Goal: Task Accomplishment & Management: Manage account settings

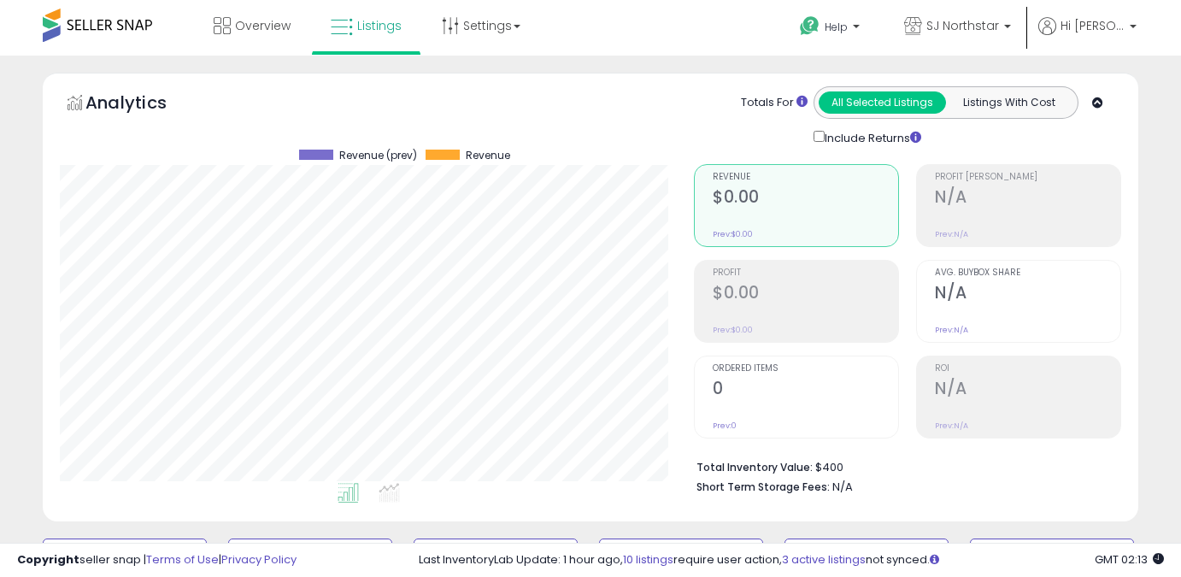
select select "*****"
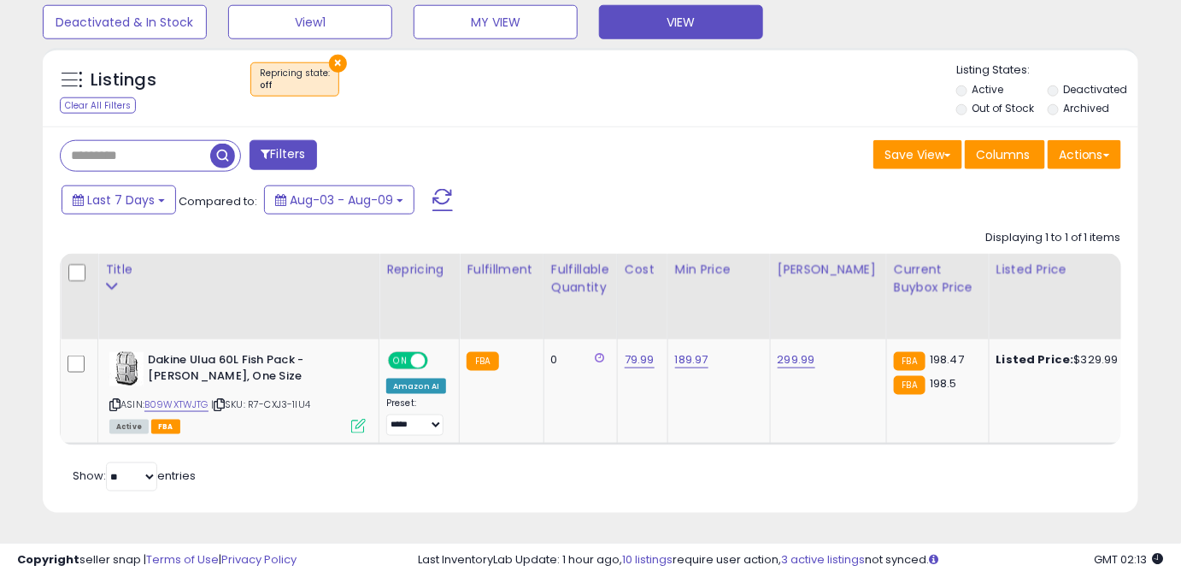
scroll to position [350, 633]
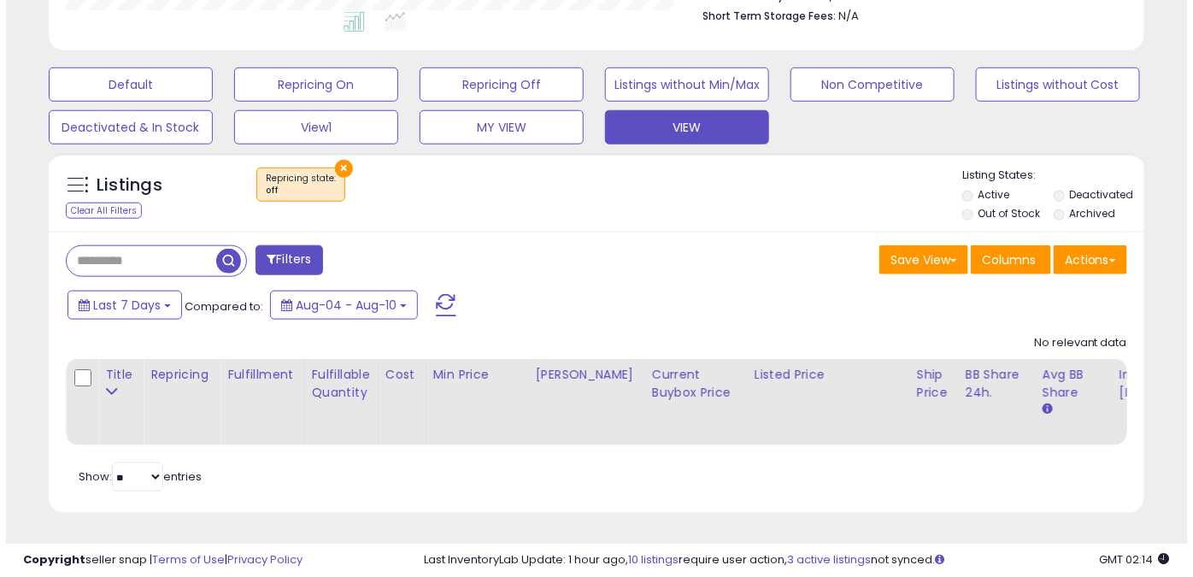
scroll to position [350, 633]
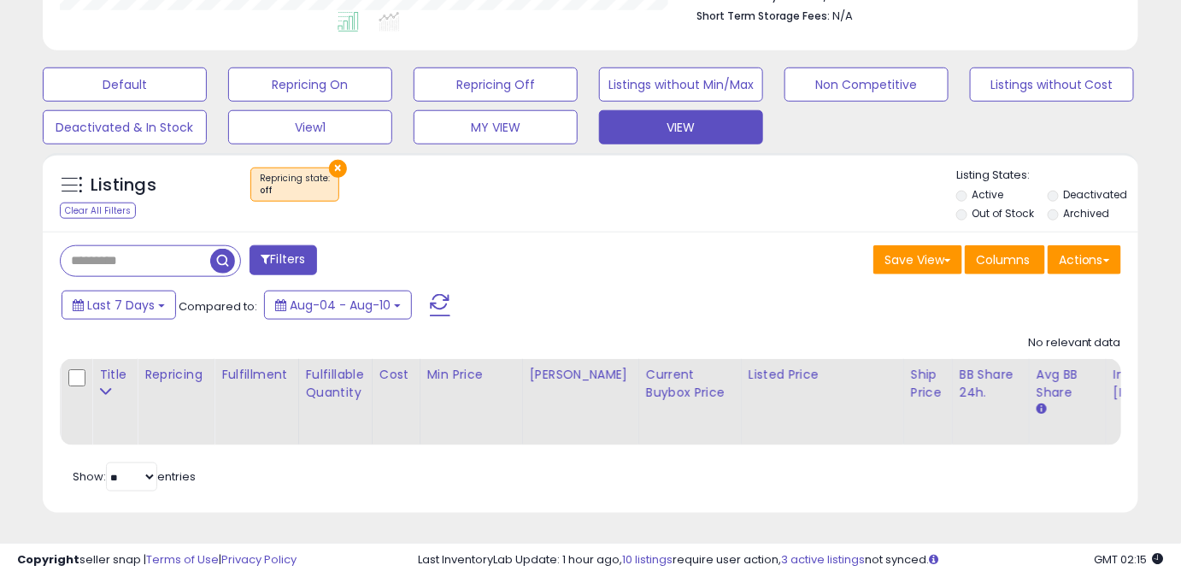
click at [329, 160] on button "×" at bounding box center [338, 169] width 18 height 18
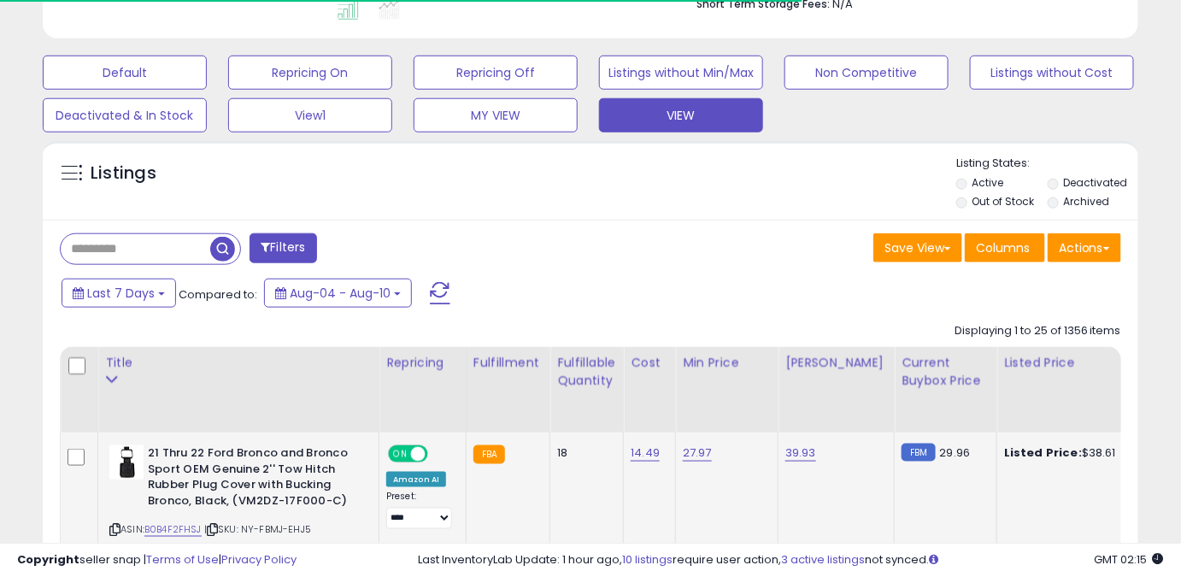
scroll to position [854473, 854189]
click at [579, 367] on div "Fulfillable Quantity" at bounding box center [586, 372] width 59 height 36
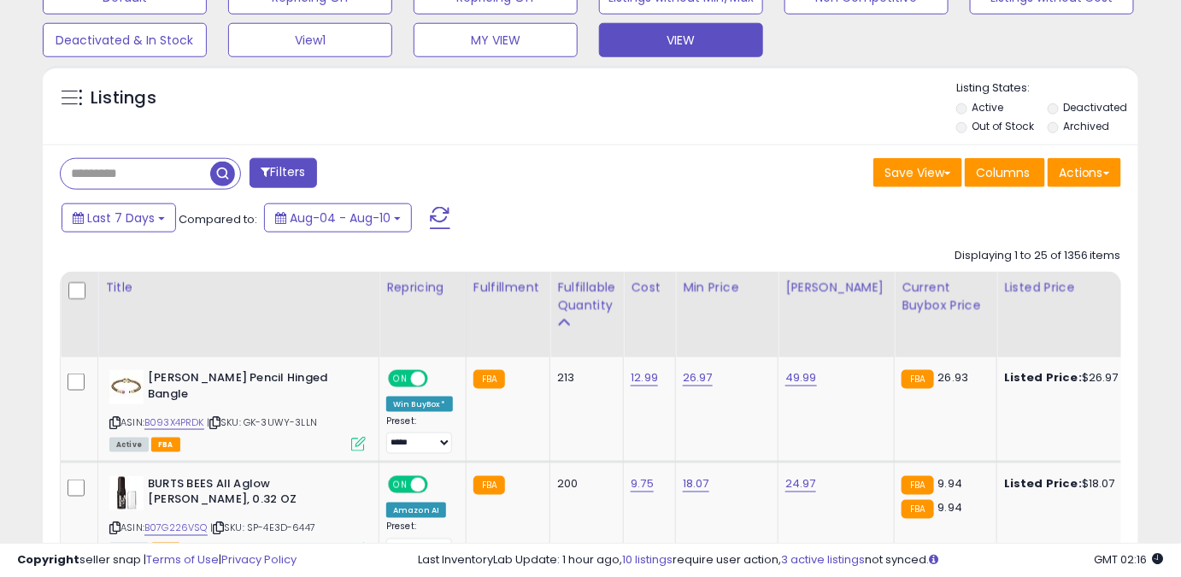
scroll to position [561, 0]
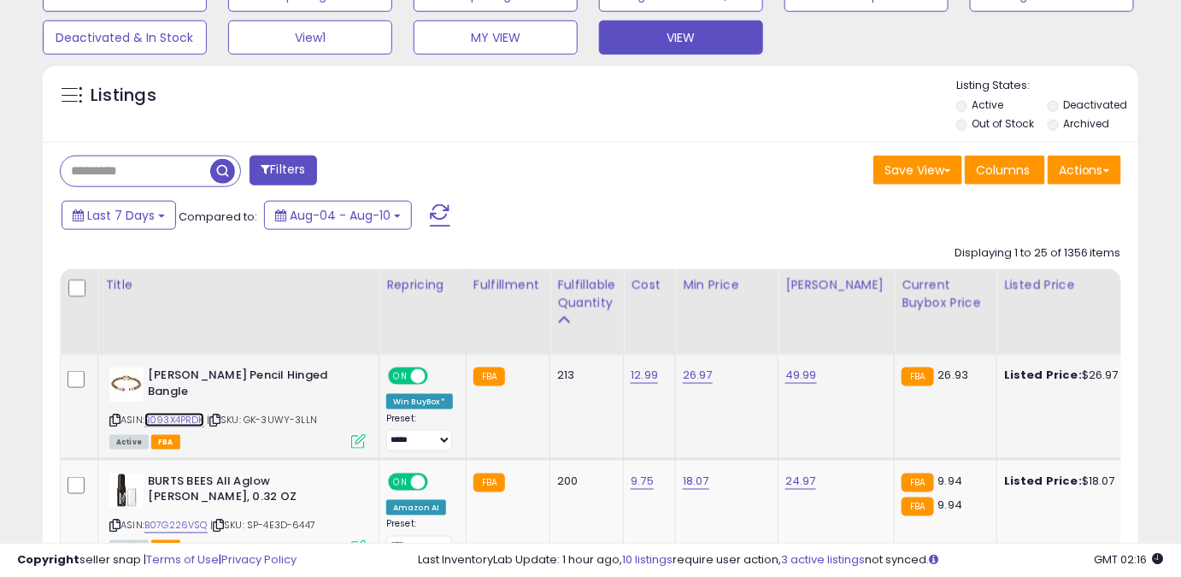
click at [173, 423] on link "B093X4PRDK" at bounding box center [174, 420] width 60 height 15
click at [690, 383] on link "26.97" at bounding box center [698, 375] width 30 height 17
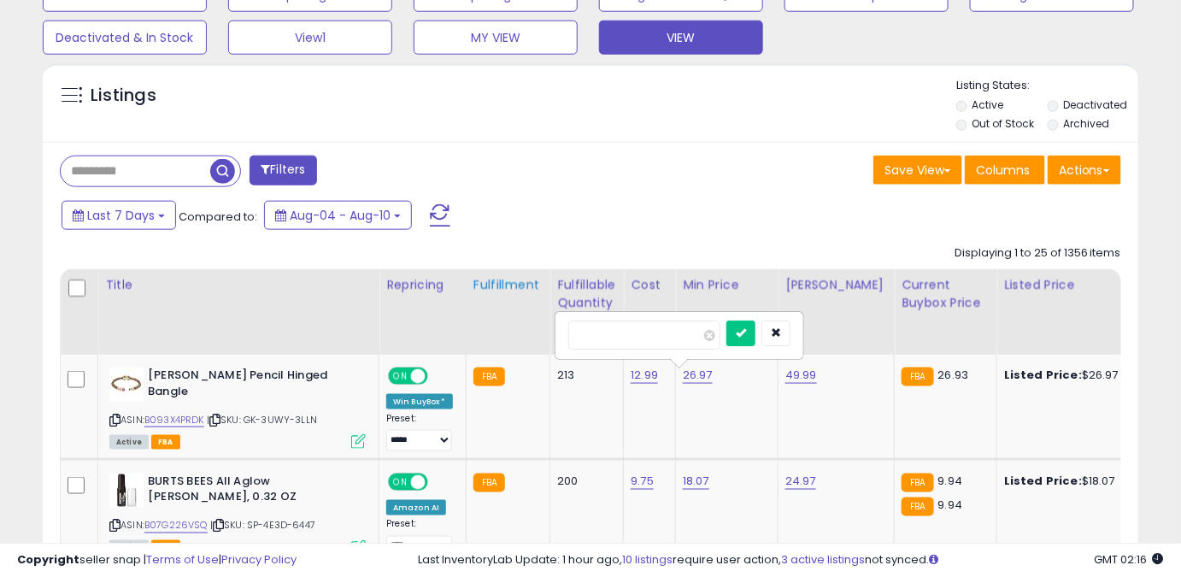
drag, startPoint x: 554, startPoint y: 334, endPoint x: 531, endPoint y: 296, distance: 44.9
type input "*****"
click at [746, 334] on icon "submit" at bounding box center [741, 332] width 10 height 10
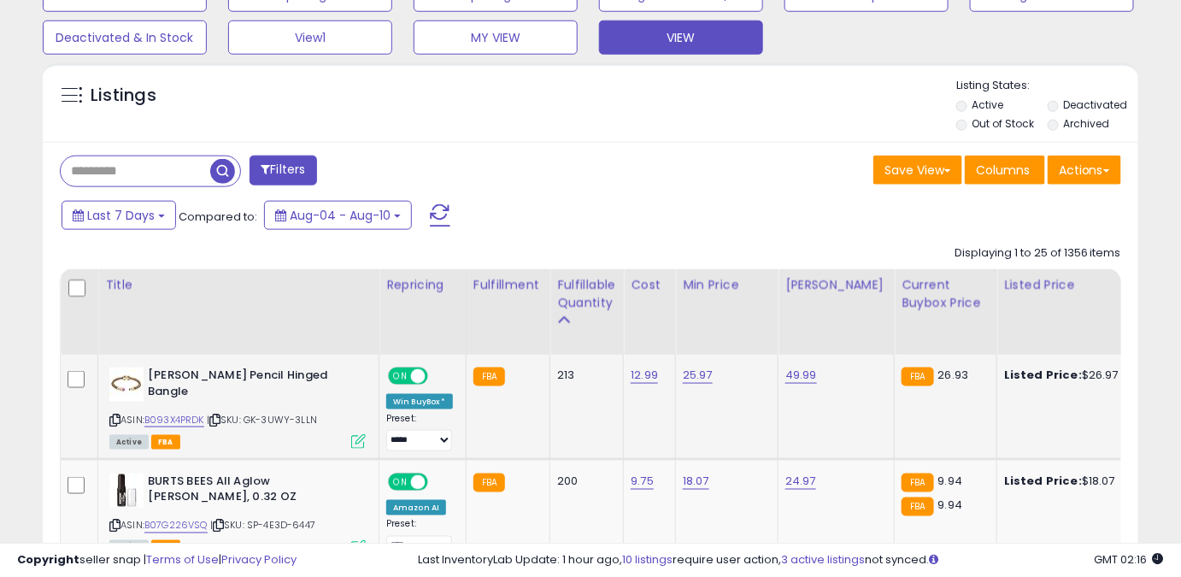
click at [166, 529] on div at bounding box center [591, 535] width 1063 height 16
click at [168, 527] on link "B07G226VSQ" at bounding box center [175, 526] width 63 height 15
click at [698, 384] on link "18.07" at bounding box center [698, 375] width 30 height 17
drag, startPoint x: 627, startPoint y: 437, endPoint x: 533, endPoint y: 446, distance: 93.6
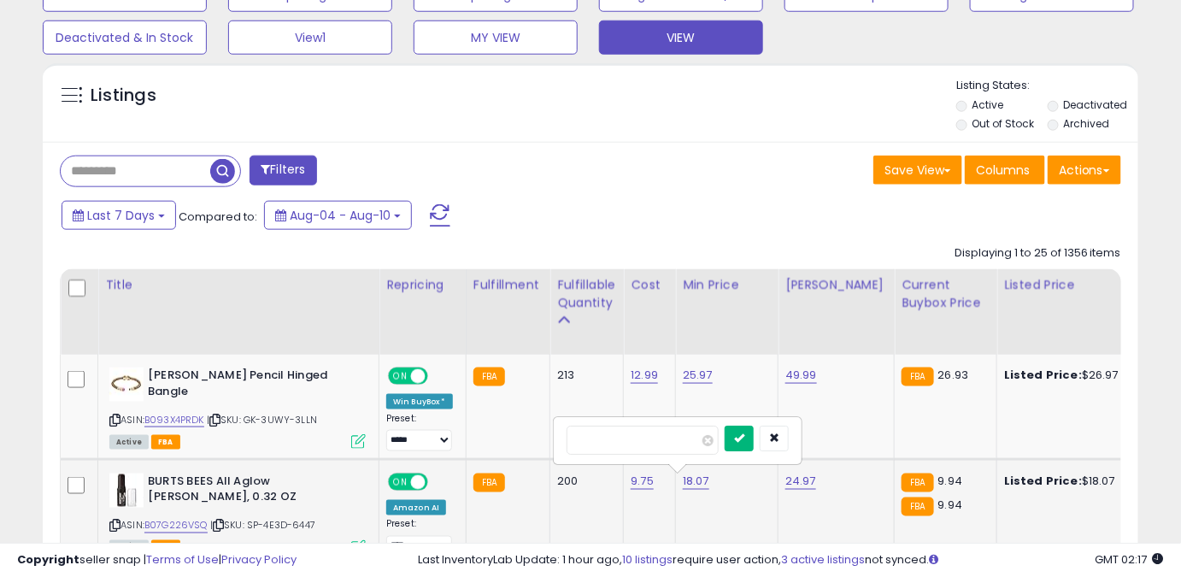
type input "****"
click at [745, 440] on icon "submit" at bounding box center [739, 438] width 10 height 10
click at [807, 384] on link "24.97" at bounding box center [802, 375] width 32 height 17
drag, startPoint x: 720, startPoint y: 445, endPoint x: 665, endPoint y: 392, distance: 76.8
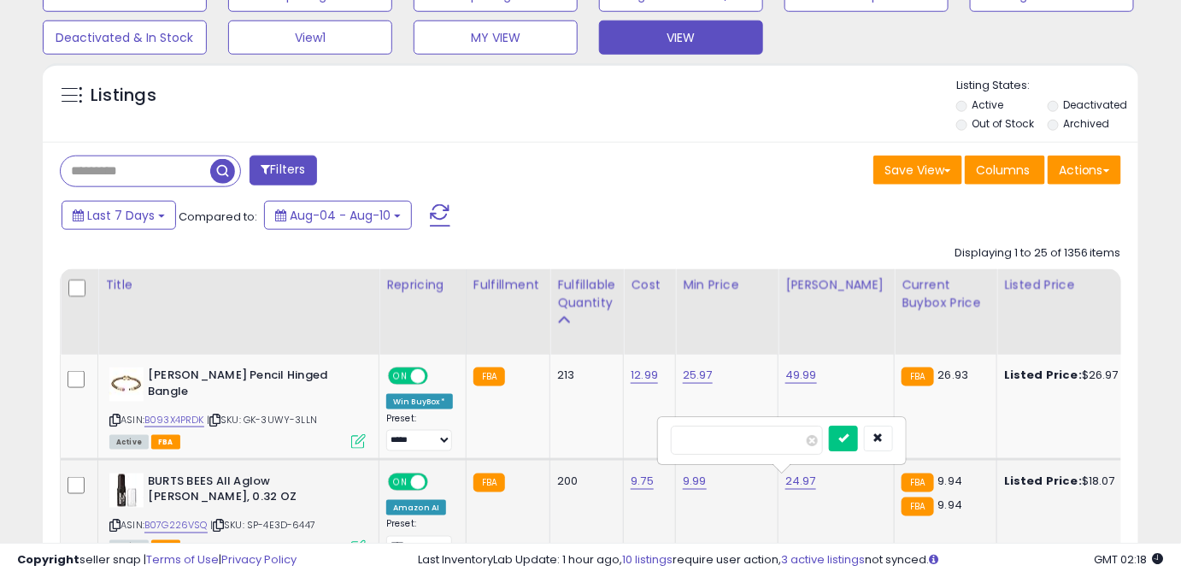
type input "****"
click at [854, 434] on div "****" at bounding box center [782, 441] width 222 height 30
click at [858, 427] on button "submit" at bounding box center [843, 439] width 29 height 26
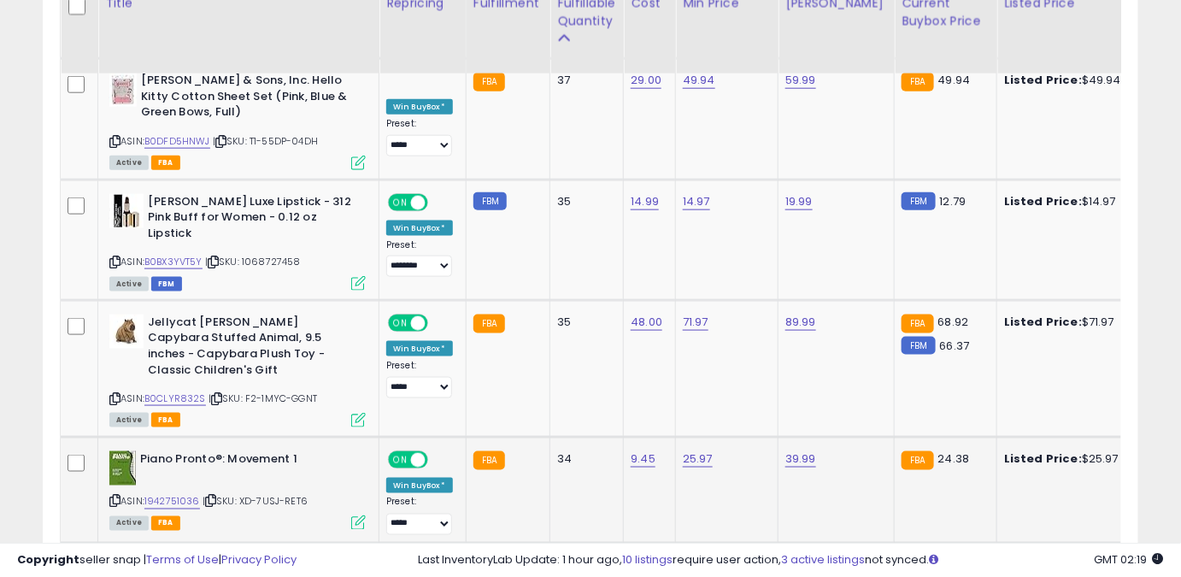
scroll to position [2892, 0]
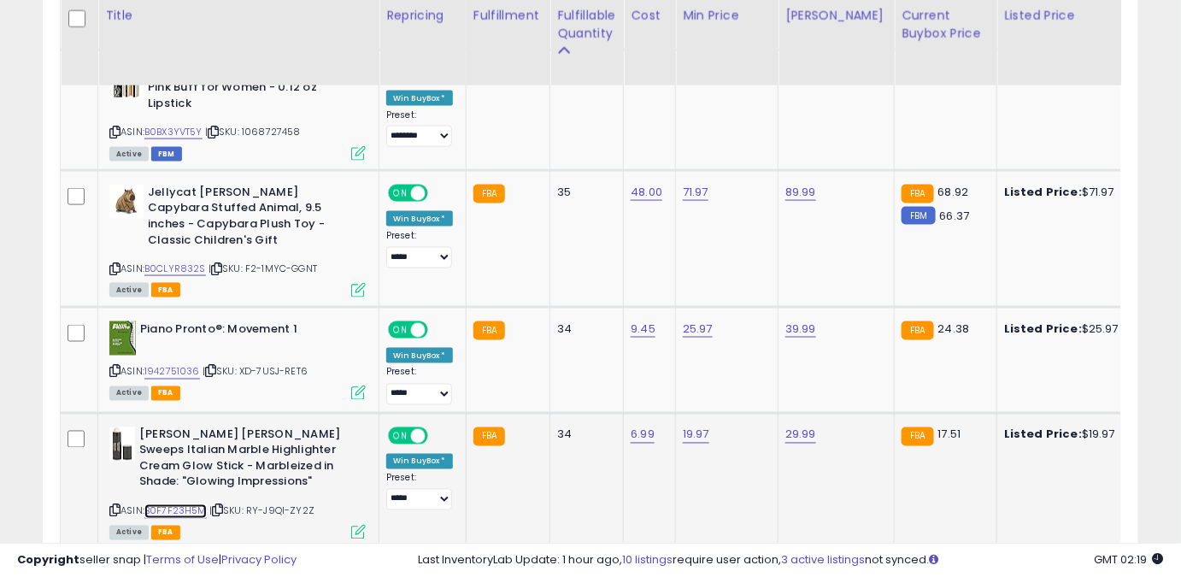
click at [167, 504] on link "B0F7F23H5M" at bounding box center [175, 511] width 62 height 15
drag, startPoint x: 626, startPoint y: 286, endPoint x: 527, endPoint y: 258, distance: 102.9
type input "*****"
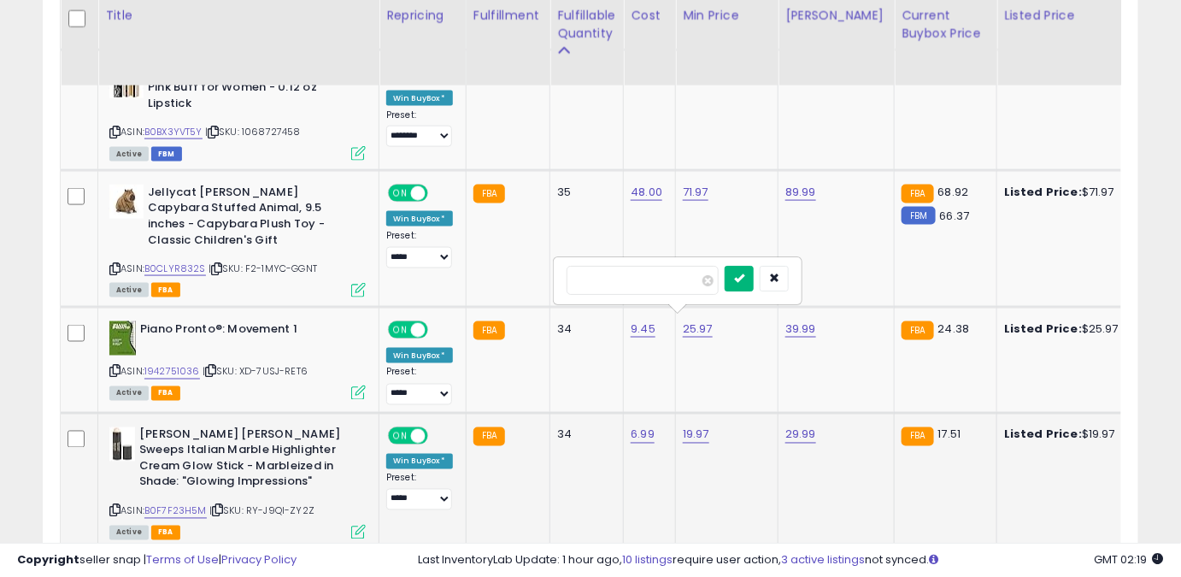
click at [745, 279] on icon "submit" at bounding box center [739, 278] width 10 height 10
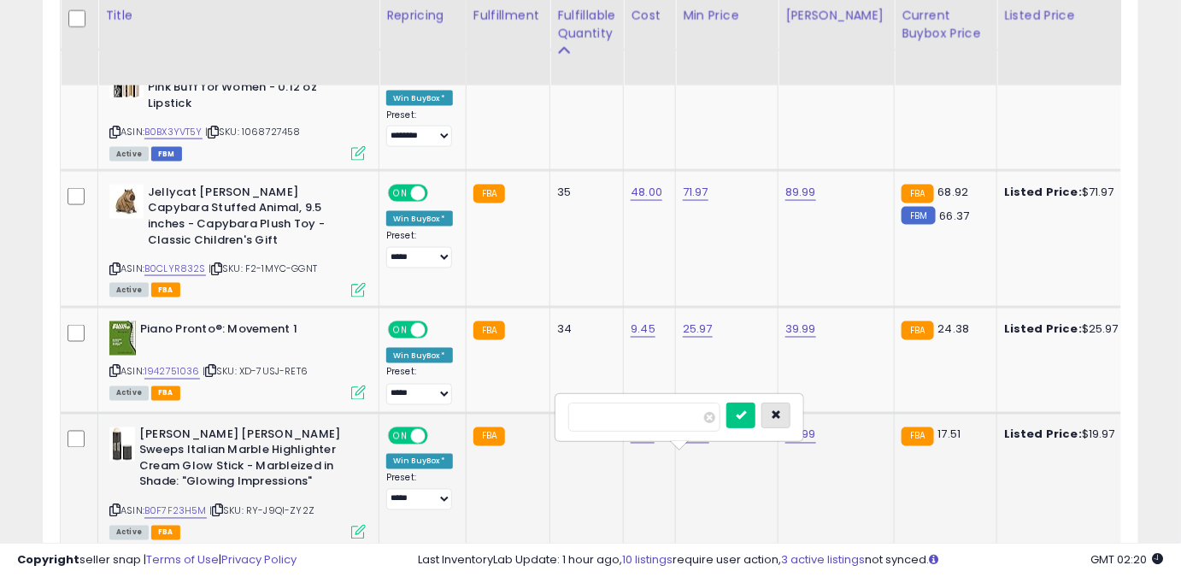
click at [791, 419] on button "button" at bounding box center [776, 416] width 29 height 26
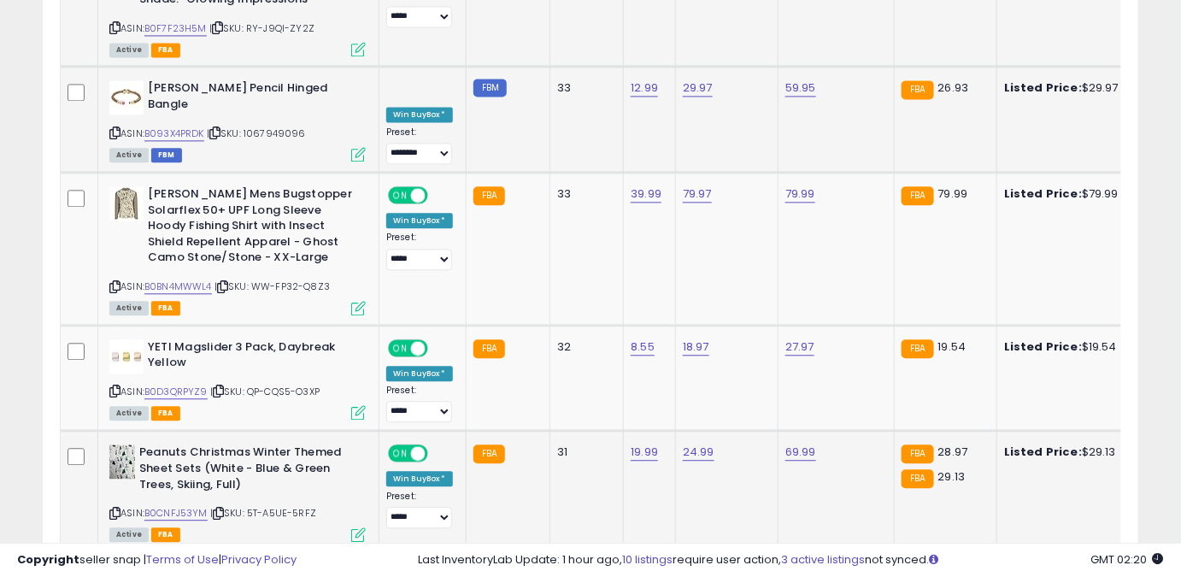
scroll to position [3395, 0]
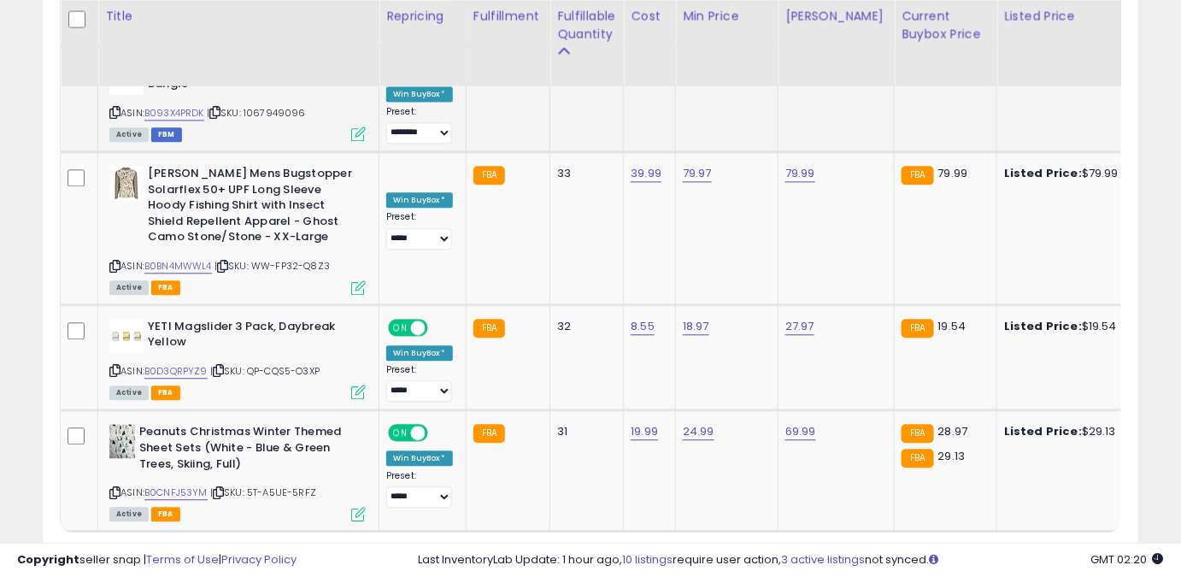
click at [1004, 550] on link "2" at bounding box center [1019, 564] width 31 height 29
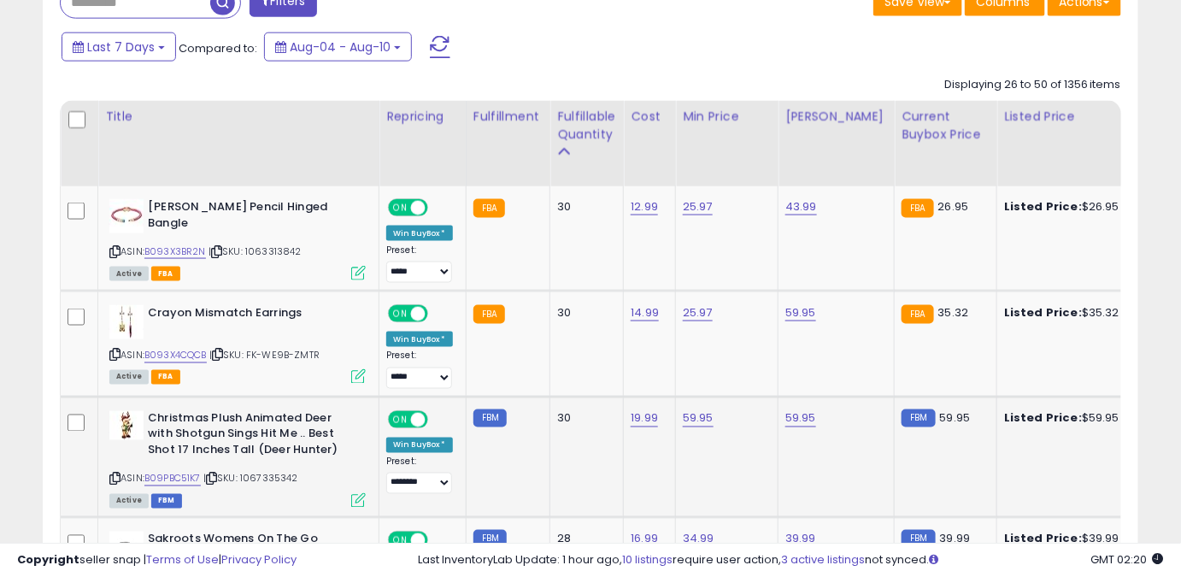
scroll to position [733, 0]
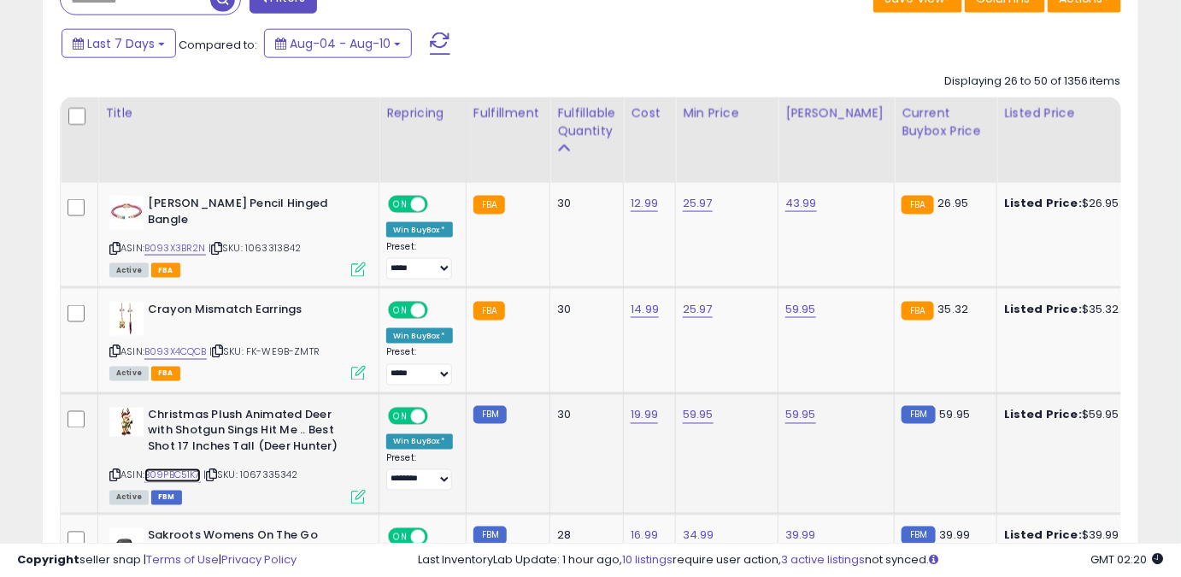
click at [180, 469] on link "B09PBC51K7" at bounding box center [172, 475] width 56 height 15
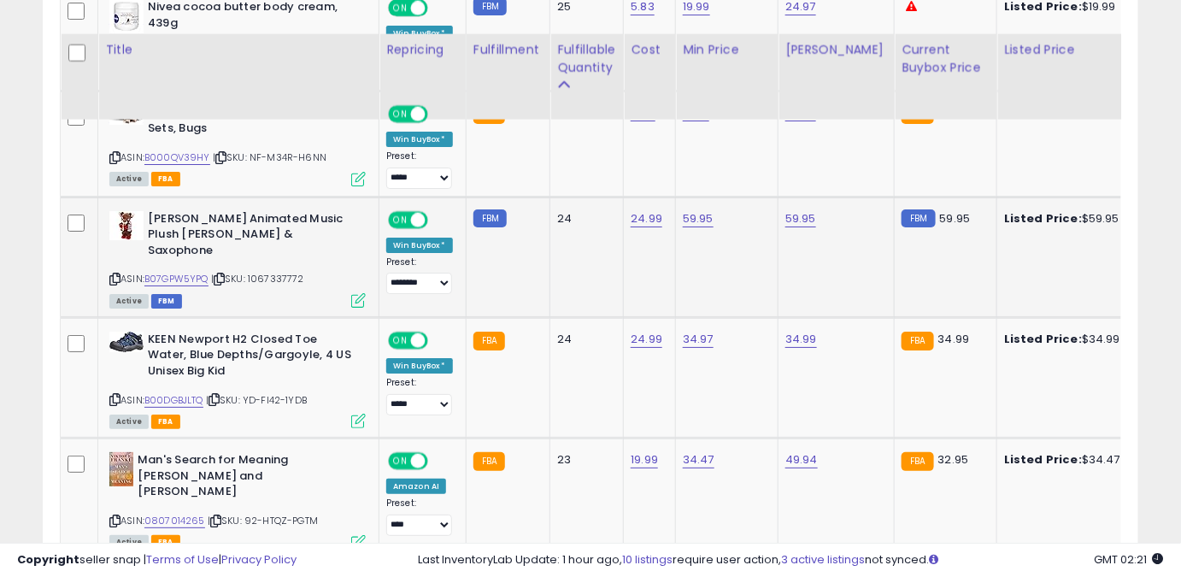
scroll to position [2053, 0]
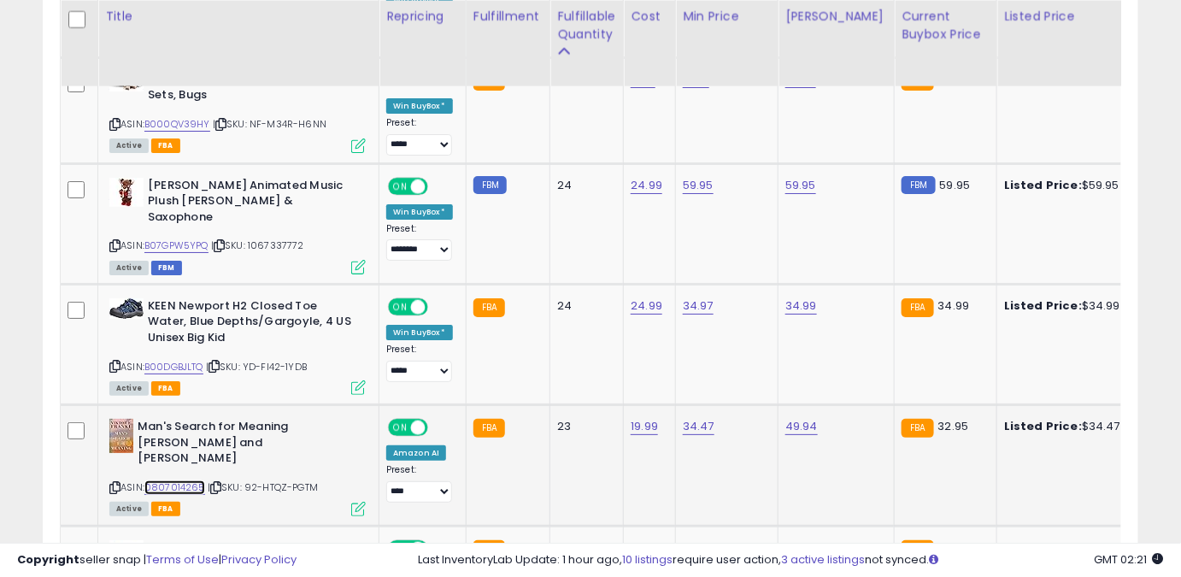
click at [179, 480] on link "0807014265" at bounding box center [174, 487] width 61 height 15
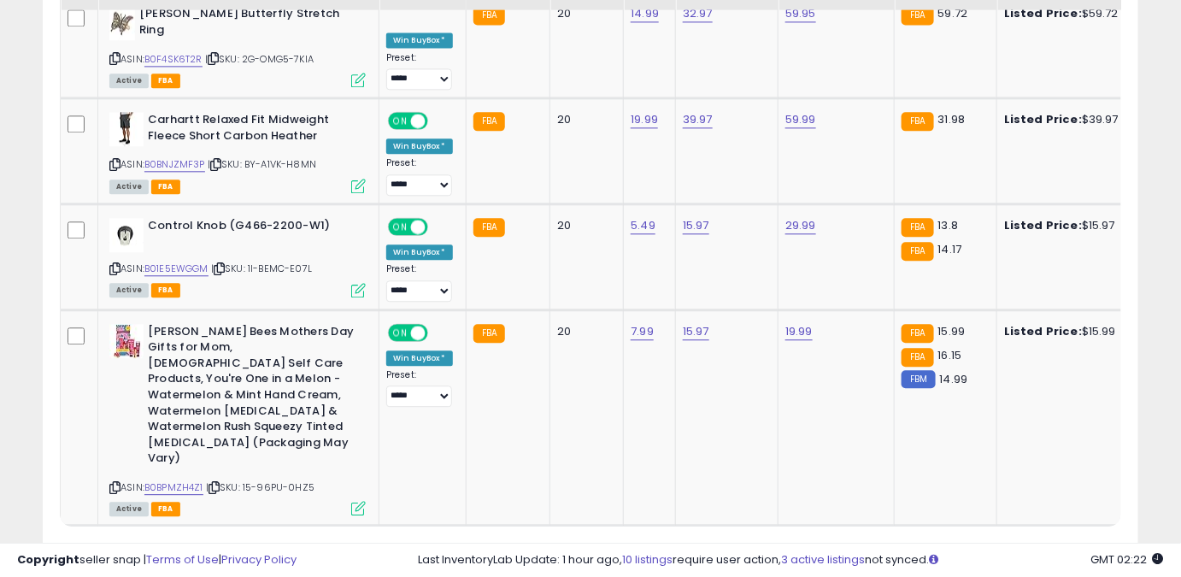
scroll to position [3453, 0]
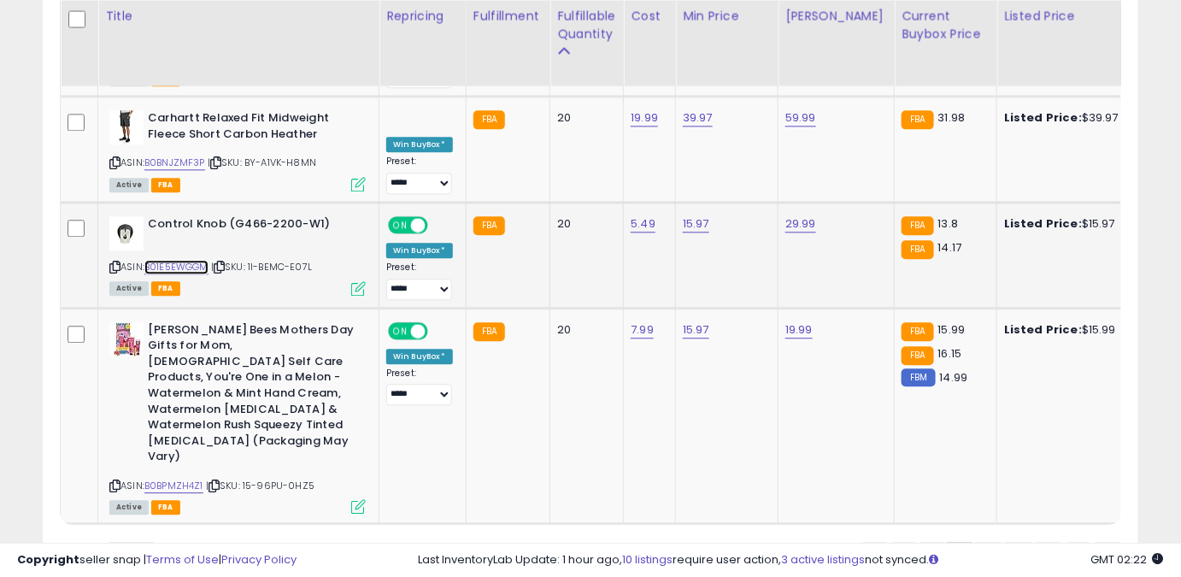
click at [178, 260] on link "B01E5EWGGM" at bounding box center [176, 267] width 64 height 15
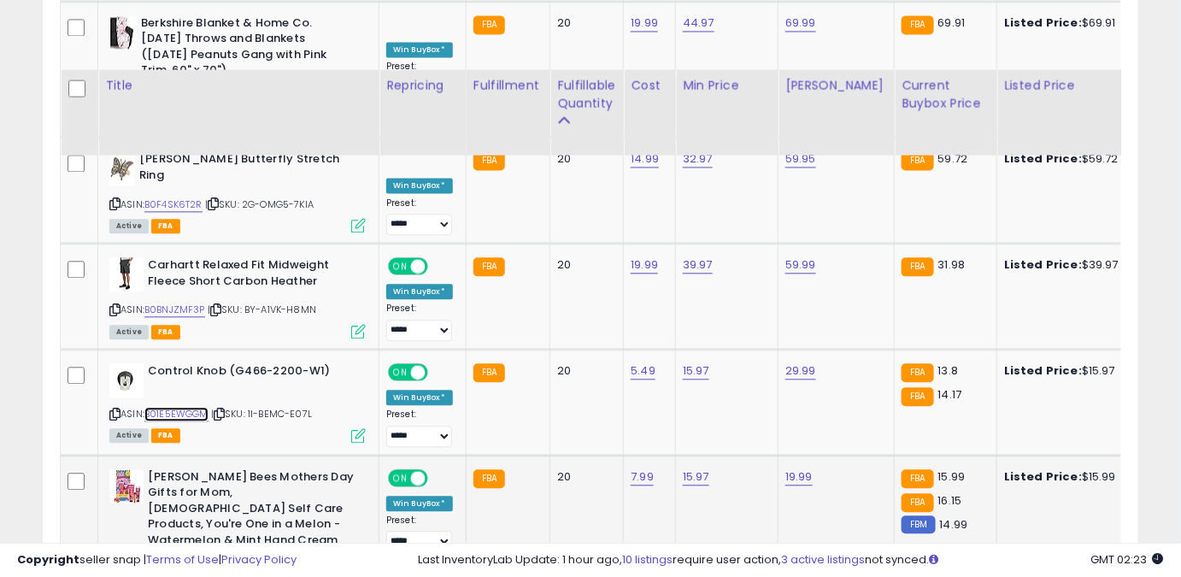
scroll to position [3297, 0]
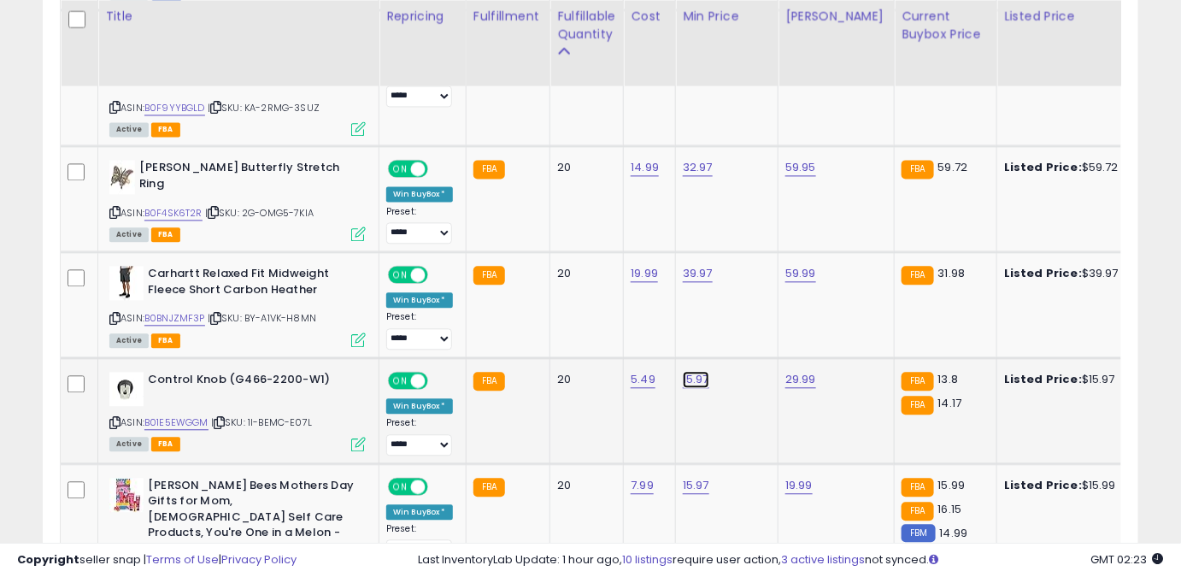
drag, startPoint x: 661, startPoint y: 294, endPoint x: 510, endPoint y: 294, distance: 150.4
type input "*****"
click at [754, 290] on button "submit" at bounding box center [739, 285] width 29 height 26
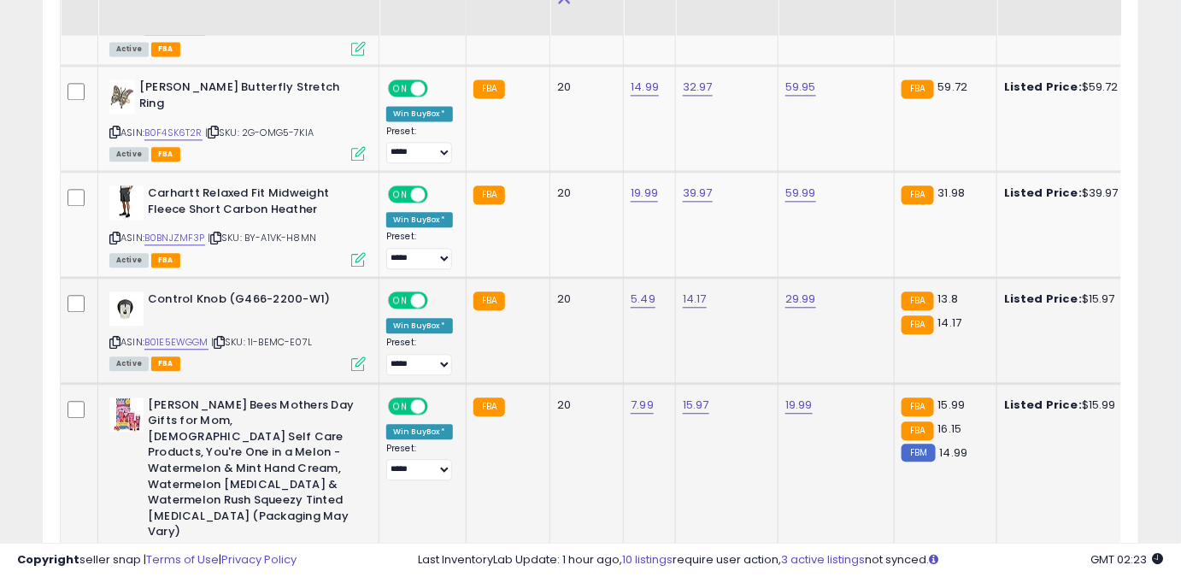
scroll to position [3453, 0]
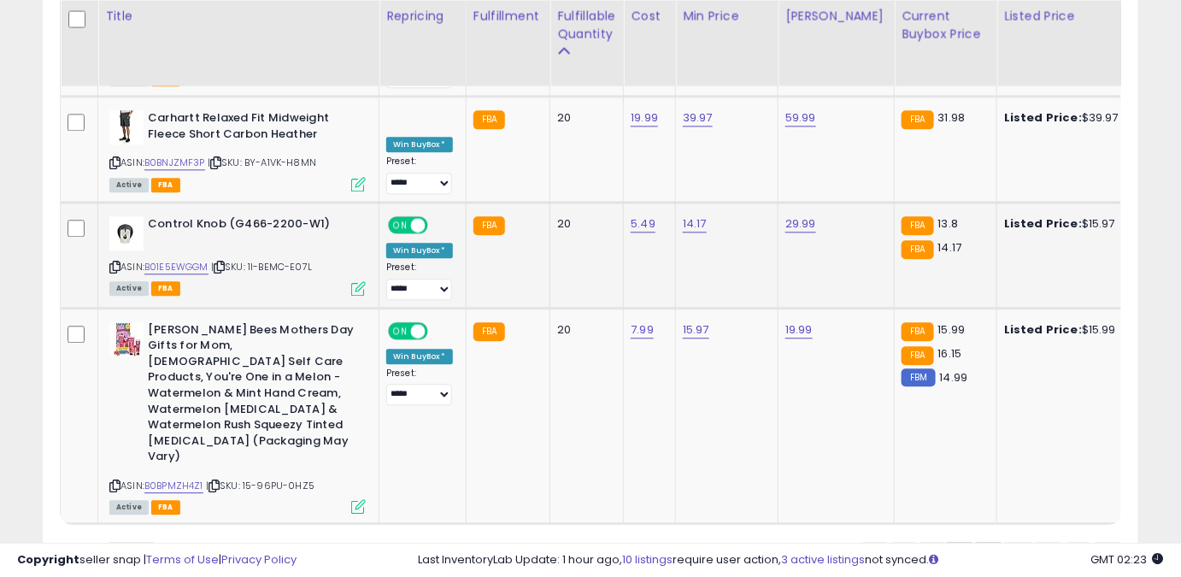
click at [1034, 542] on link "3" at bounding box center [1048, 556] width 29 height 29
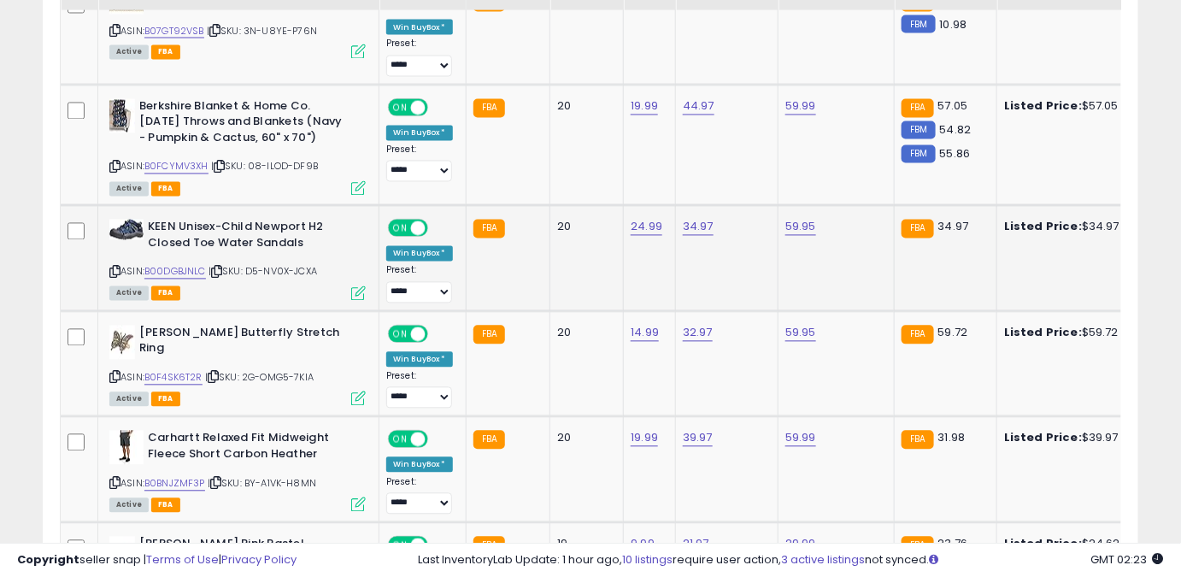
scroll to position [1044, 0]
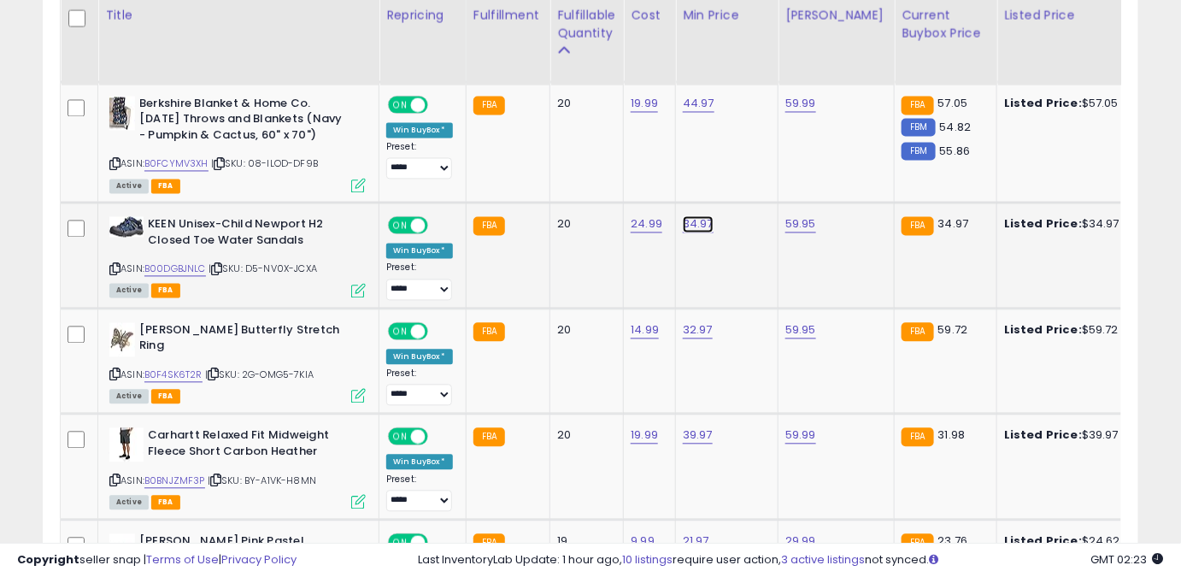
drag, startPoint x: 623, startPoint y: 203, endPoint x: 568, endPoint y: 197, distance: 55.9
click at [568, 197] on input "*****" at bounding box center [644, 199] width 152 height 29
type input "*****"
click at [755, 193] on button "submit" at bounding box center [740, 198] width 29 height 26
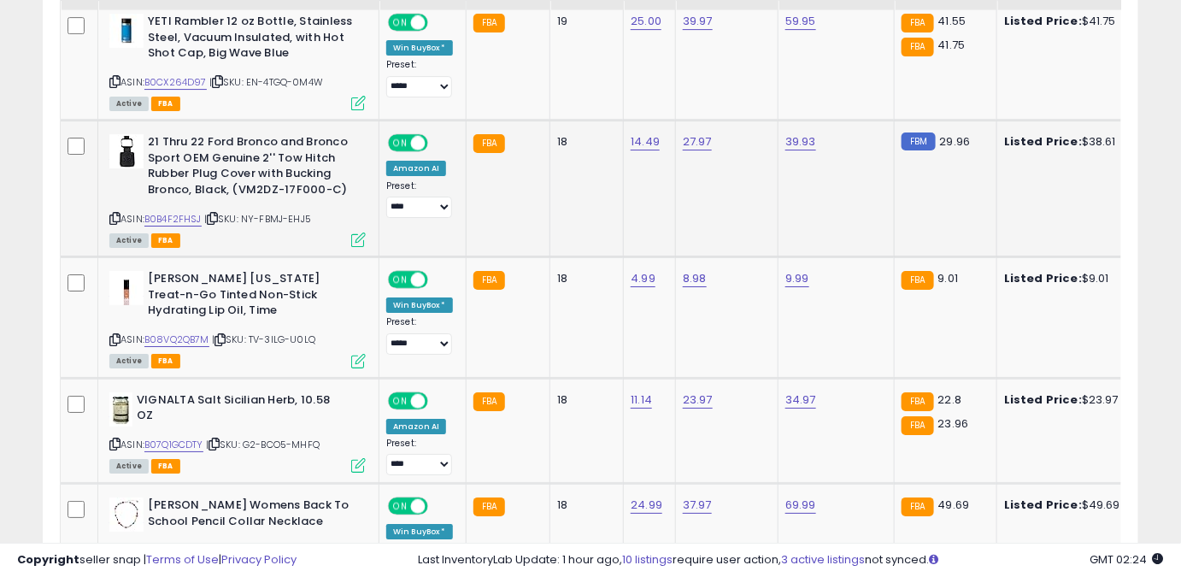
scroll to position [1899, 0]
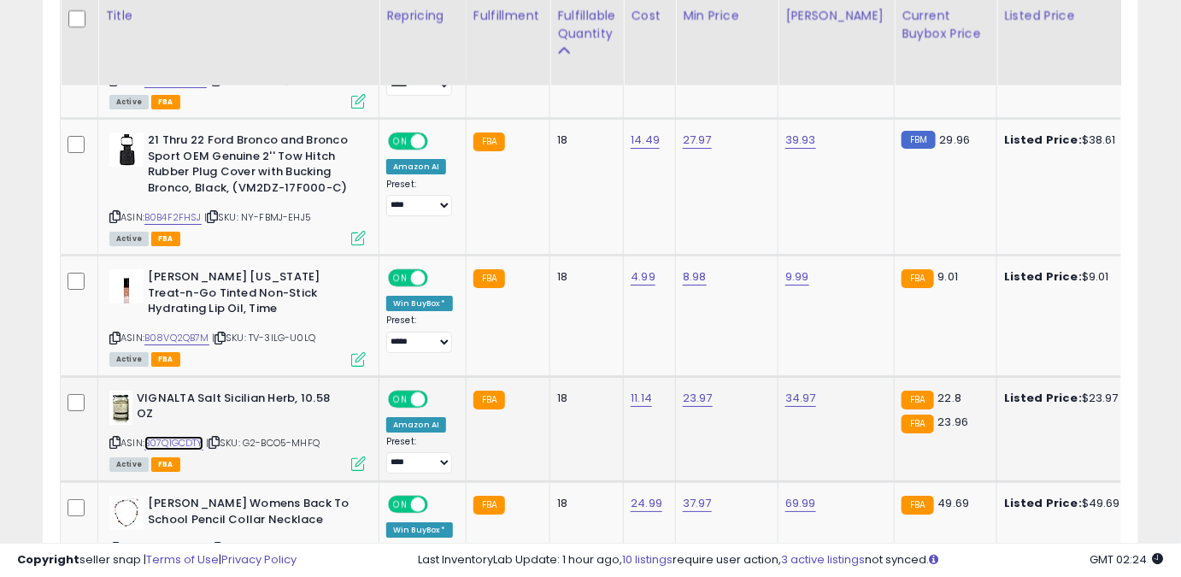
click at [186, 450] on link "B07Q1GCDTY" at bounding box center [173, 443] width 59 height 15
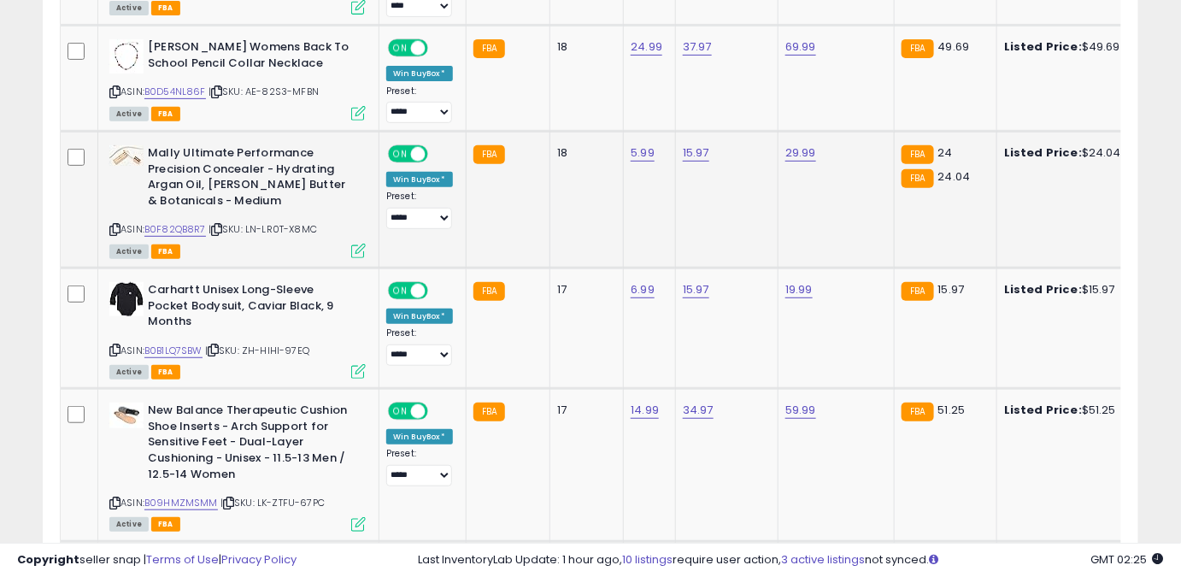
scroll to position [2364, 0]
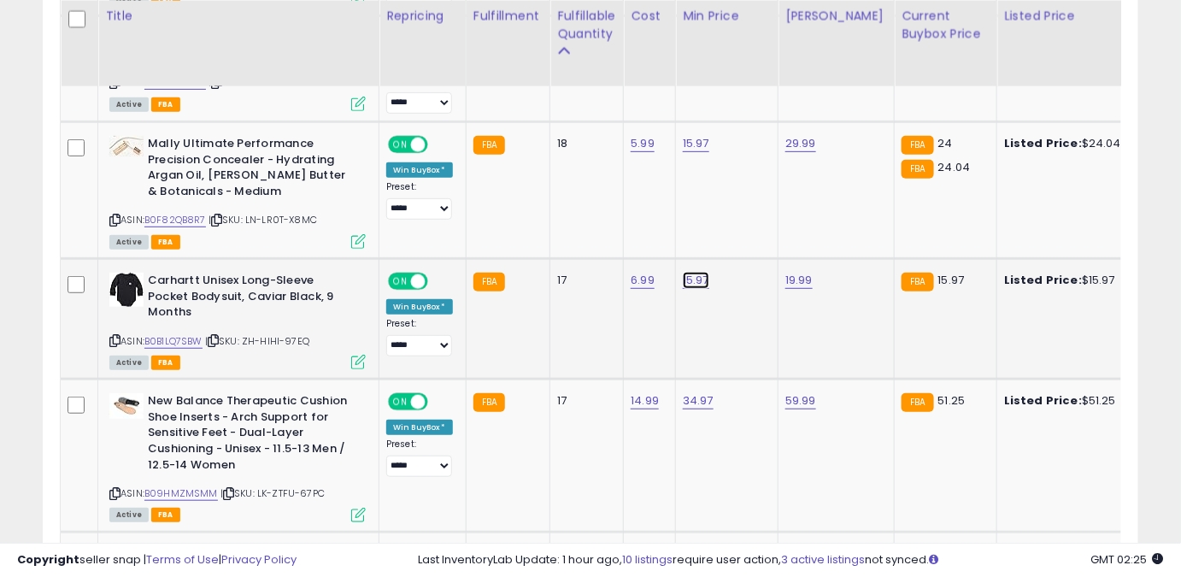
drag, startPoint x: 619, startPoint y: 250, endPoint x: 517, endPoint y: 222, distance: 105.6
type input "*****"
click at [754, 250] on button "submit" at bounding box center [739, 249] width 29 height 26
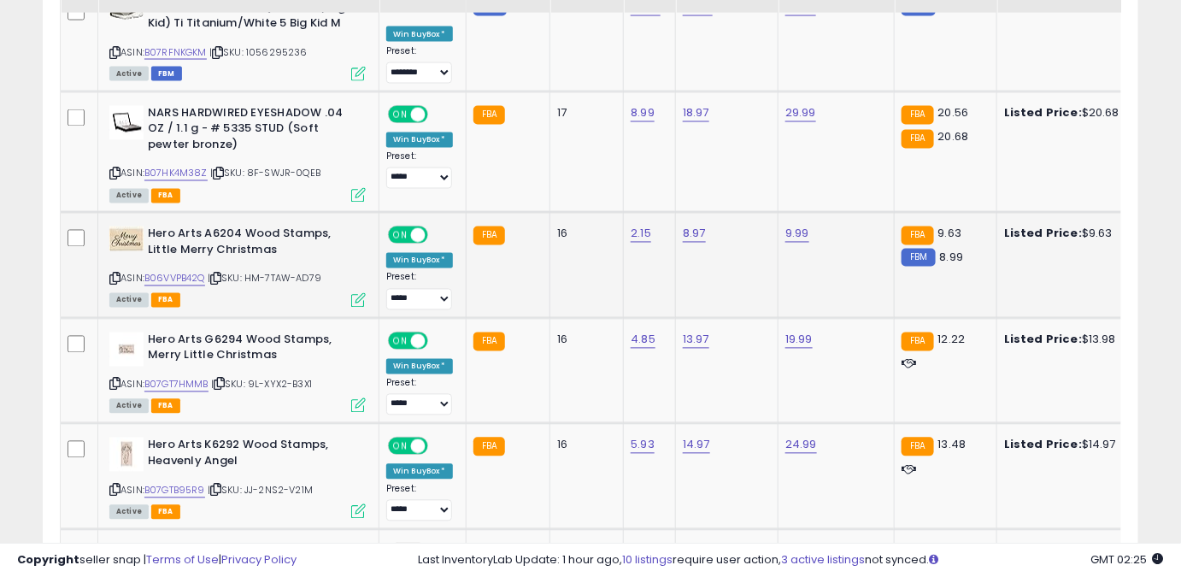
scroll to position [3141, 0]
